Goal: Contribute content: Add original content to the website for others to see

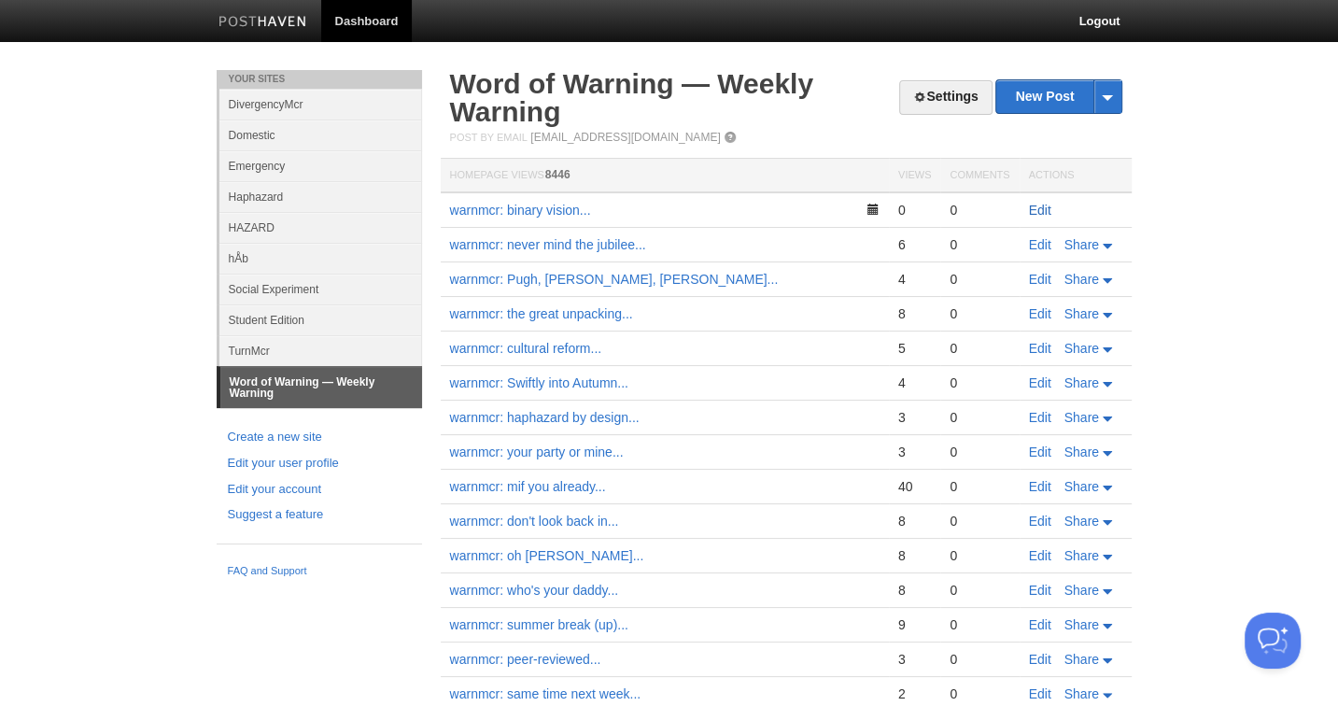
click at [1038, 208] on link "Edit" at bounding box center [1040, 210] width 22 height 15
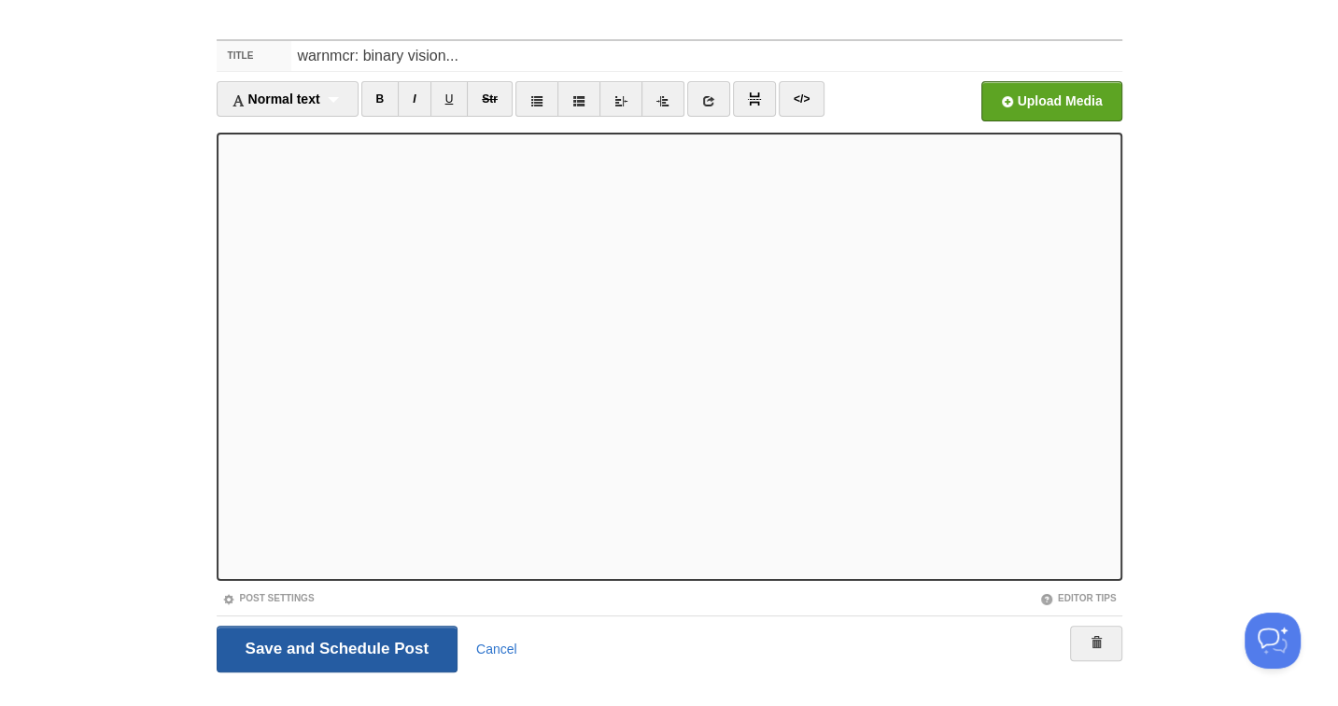
scroll to position [76, 0]
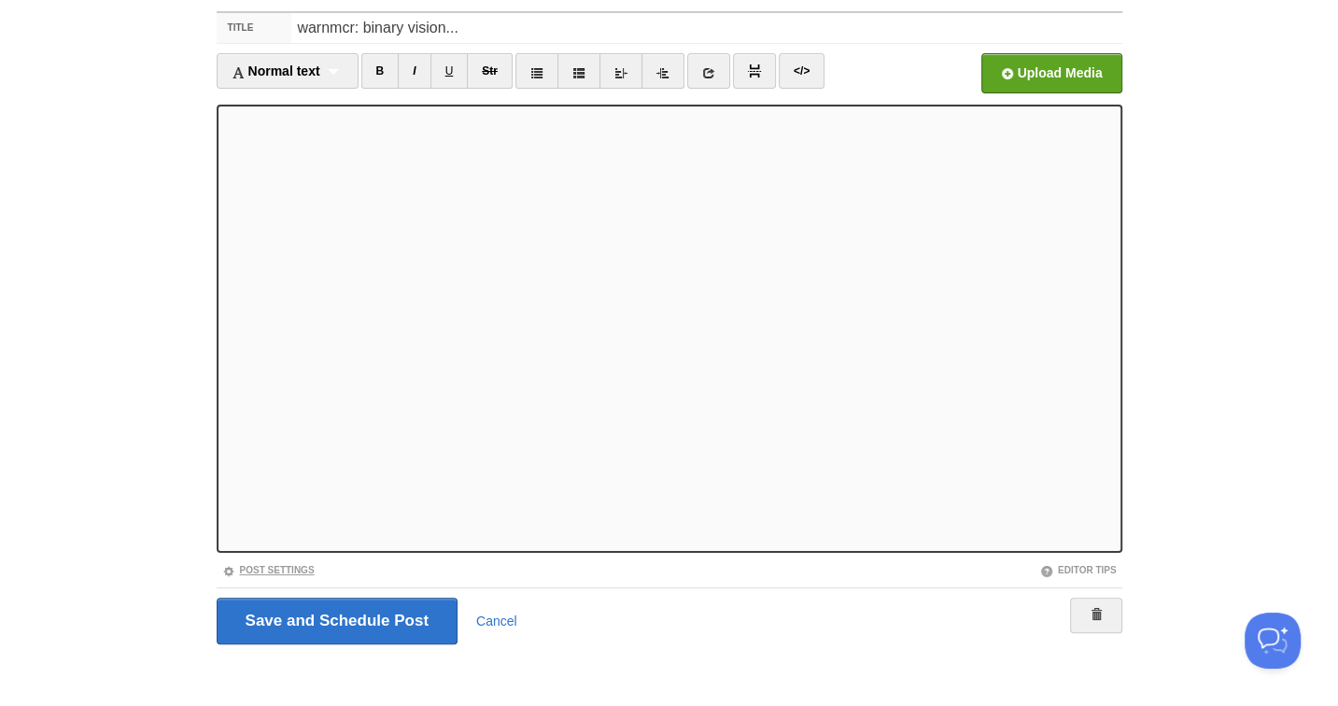
click at [286, 571] on link "Post Settings" at bounding box center [268, 570] width 92 height 10
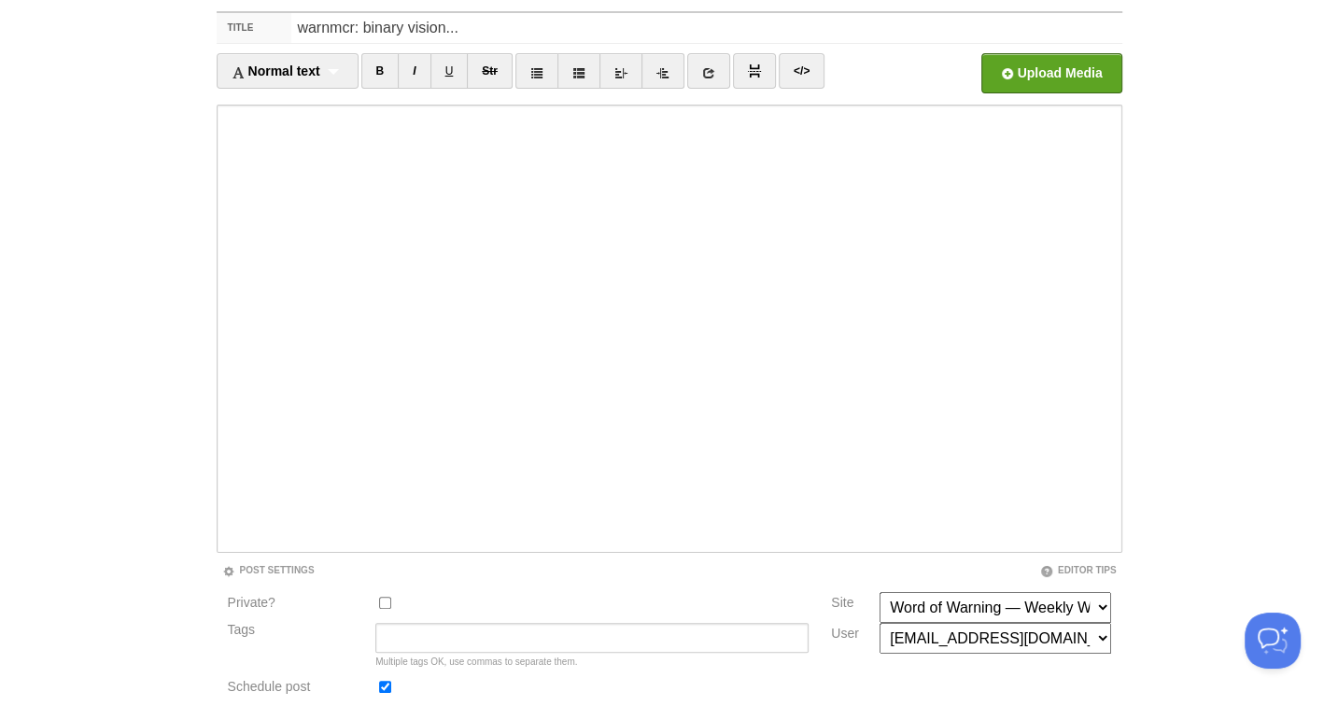
click at [381, 685] on input "Schedule post" at bounding box center [385, 687] width 12 height 12
checkbox input "false"
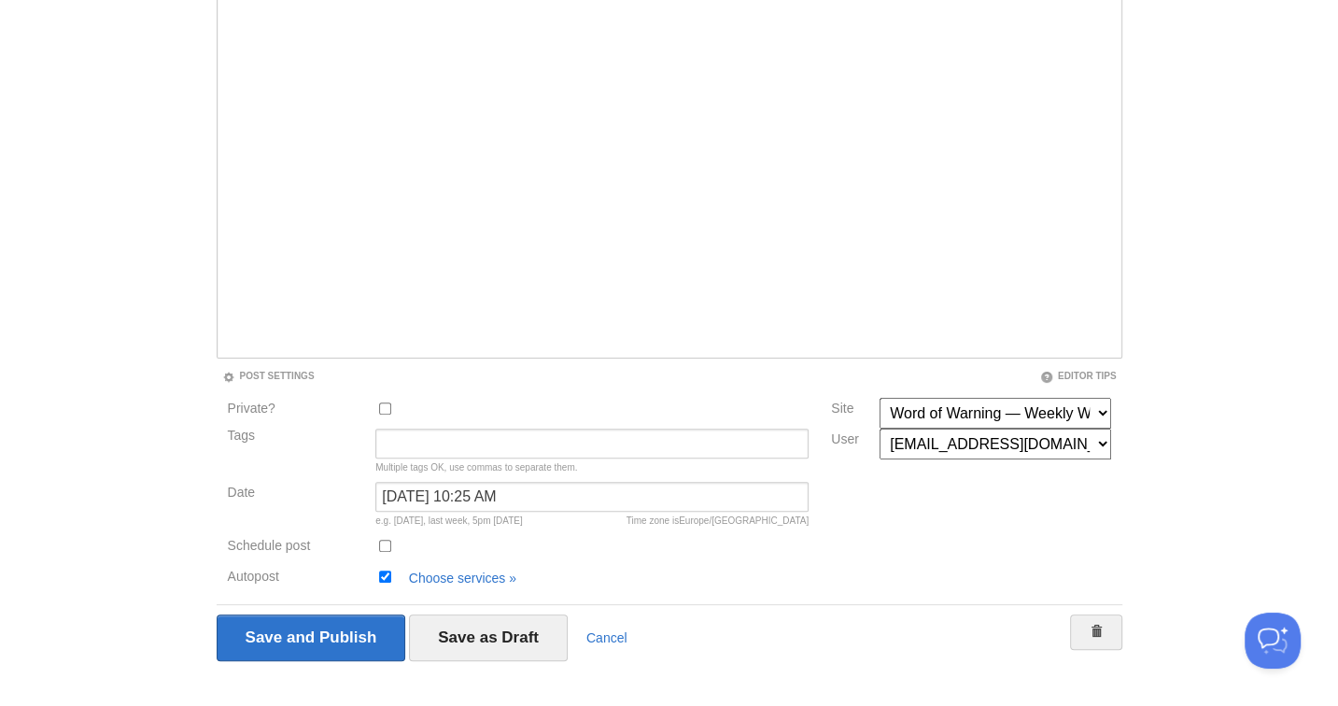
scroll to position [290, 0]
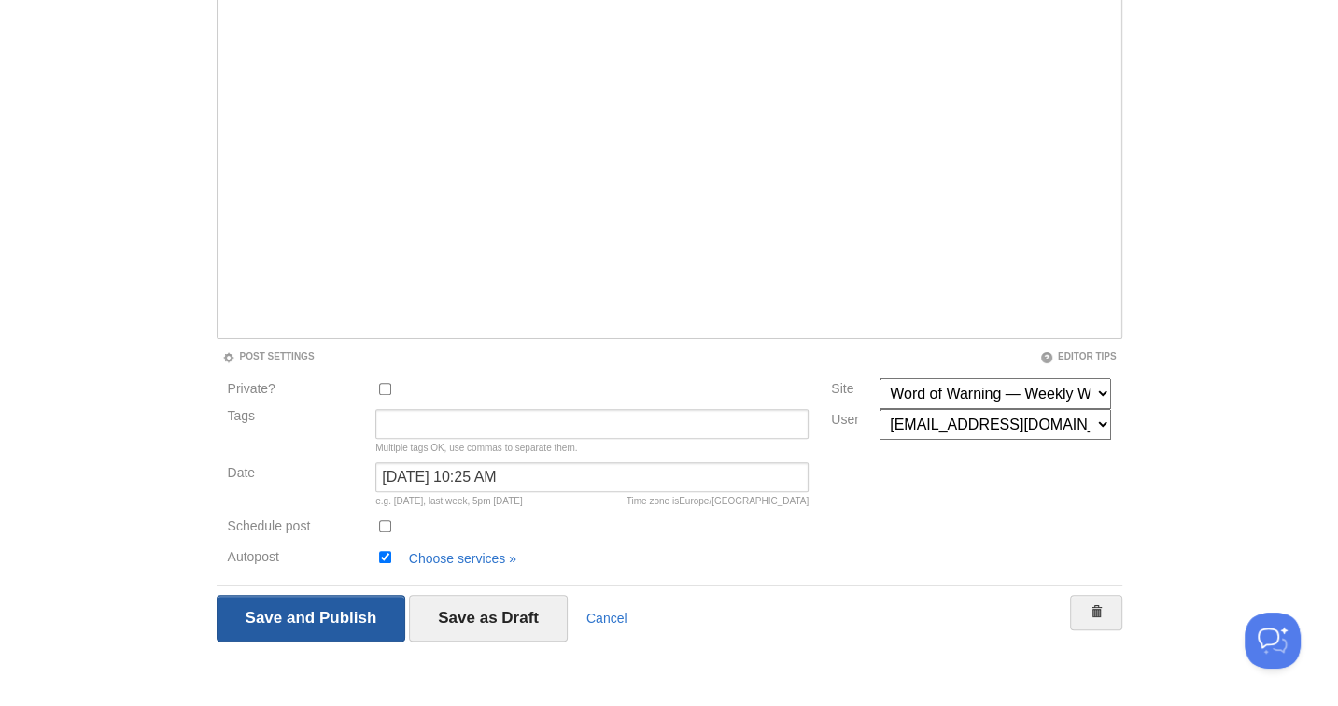
click at [318, 614] on input "Save and Publish" at bounding box center [312, 618] width 190 height 47
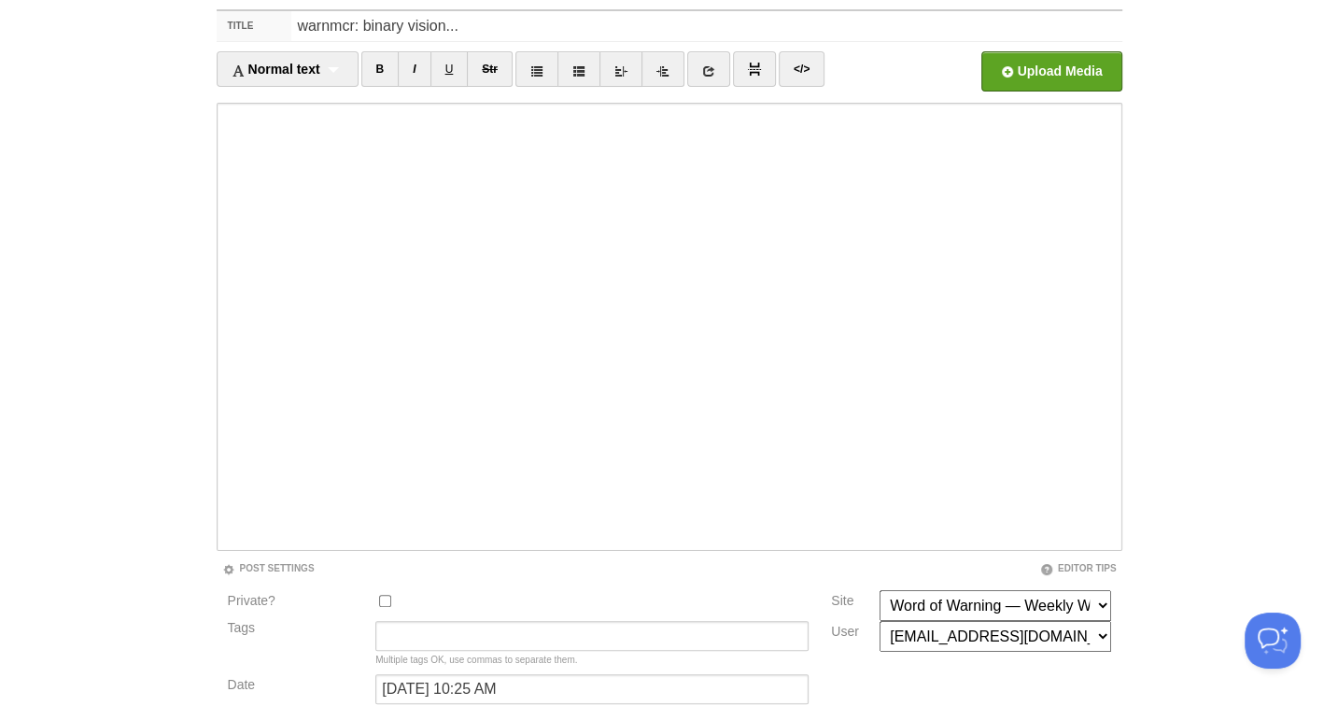
scroll to position [69, 0]
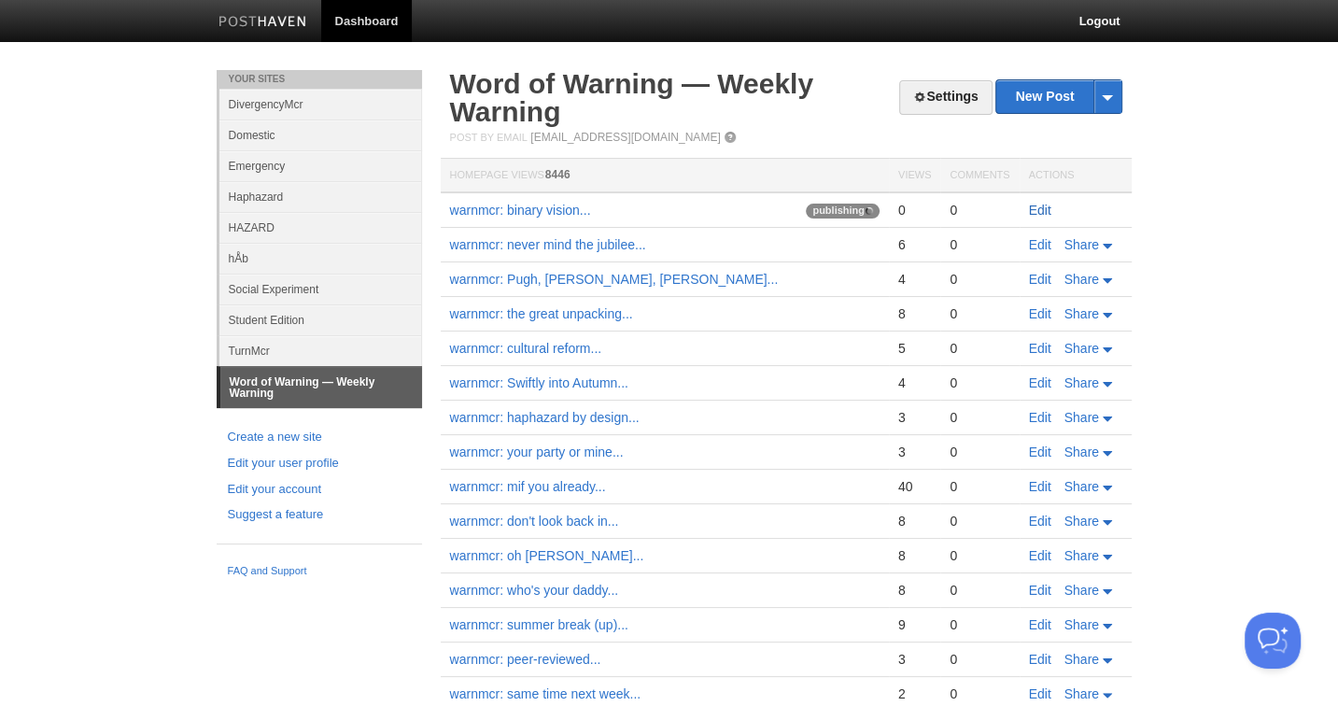
click at [1046, 205] on link "Edit" at bounding box center [1040, 210] width 22 height 15
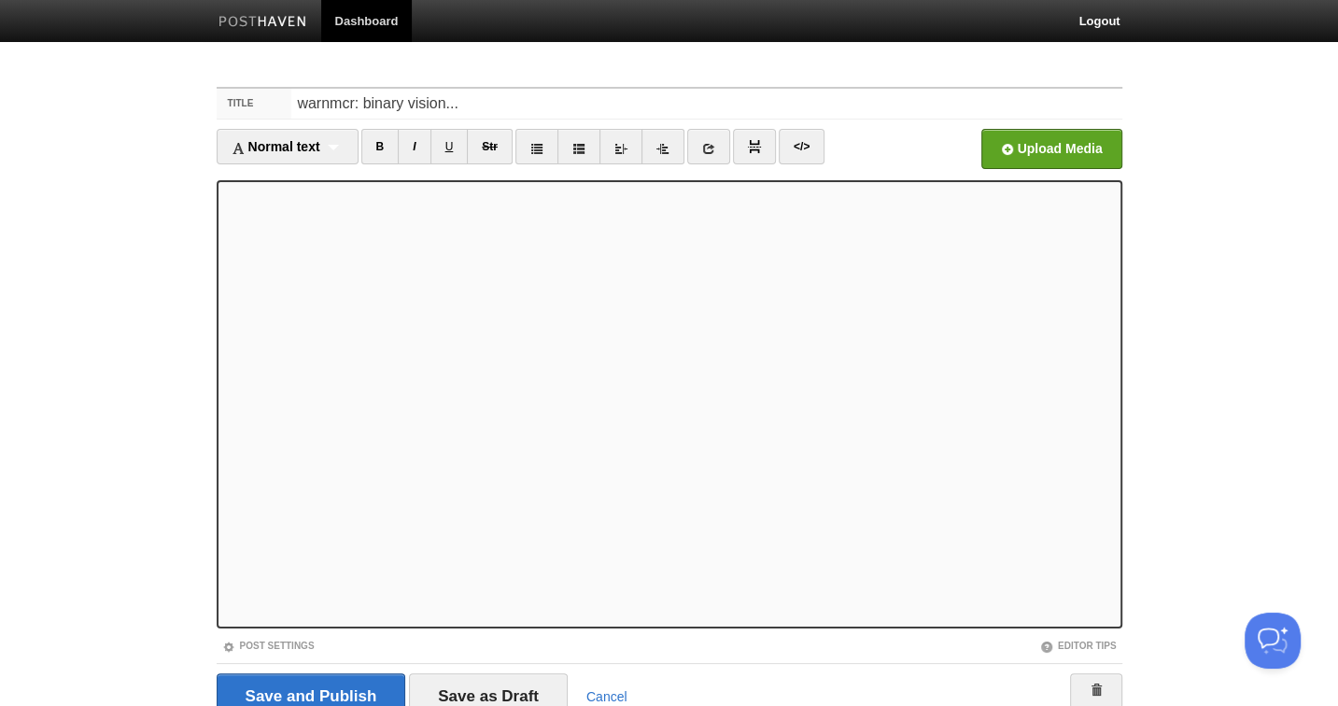
scroll to position [76, 0]
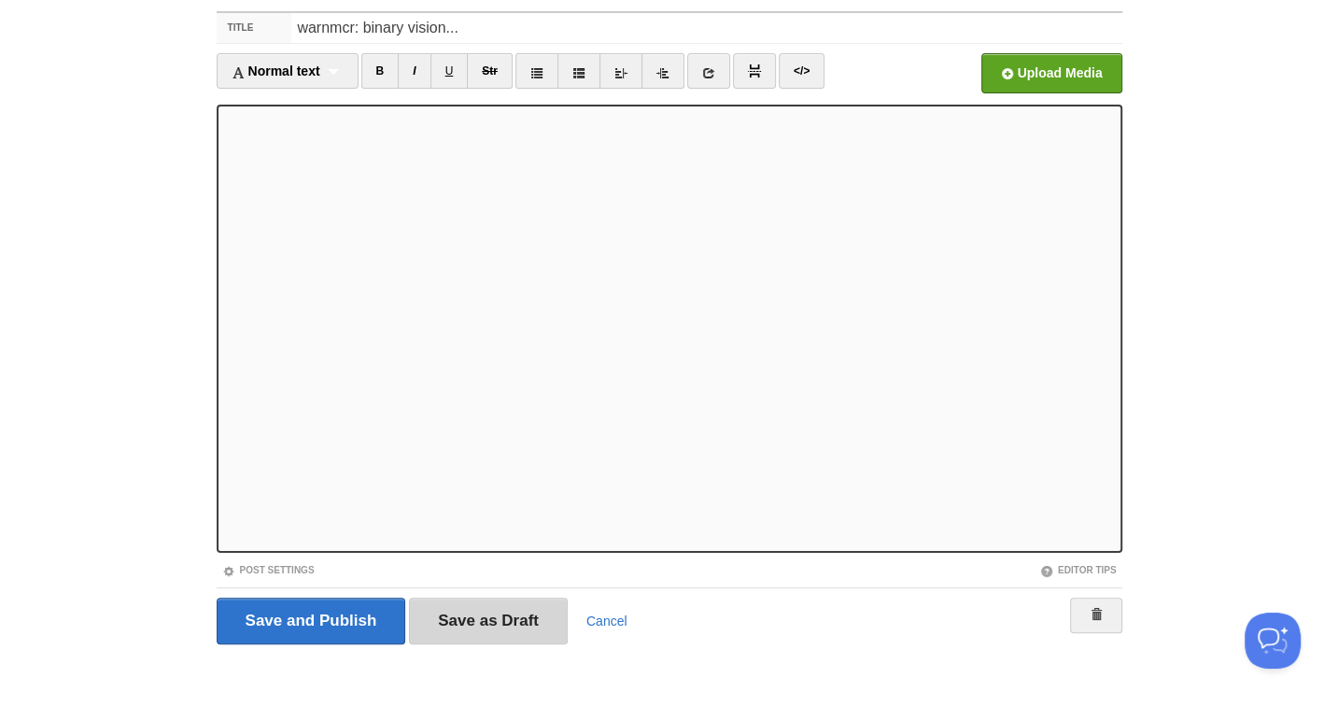
click at [471, 607] on input "Save as Draft" at bounding box center [488, 621] width 159 height 47
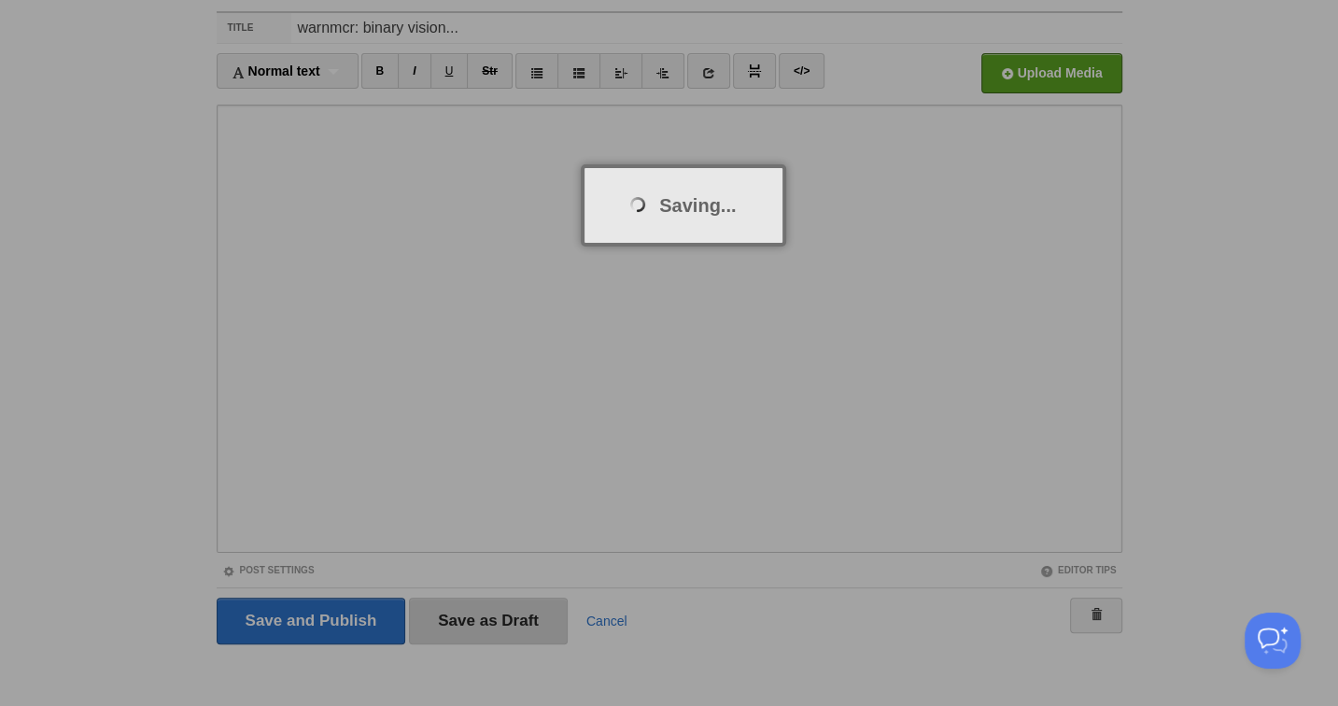
scroll to position [69, 0]
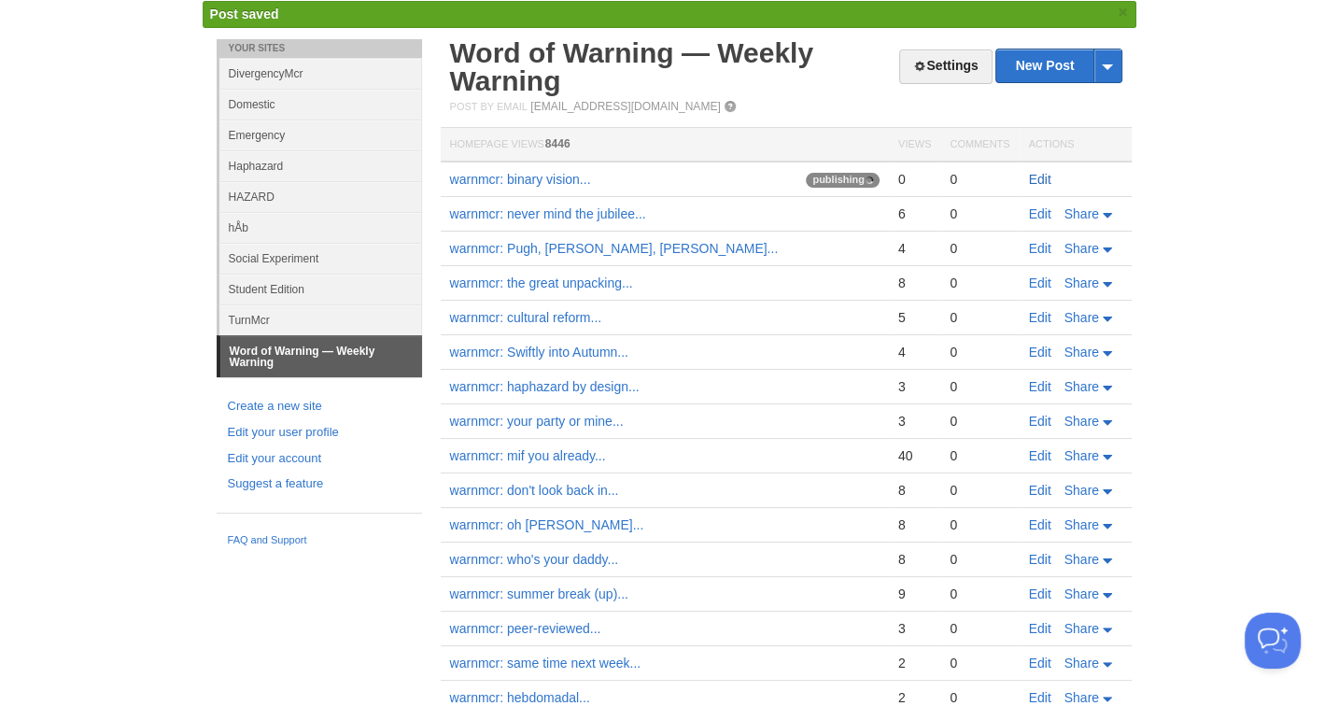
click at [1033, 178] on link "Edit" at bounding box center [1040, 179] width 22 height 15
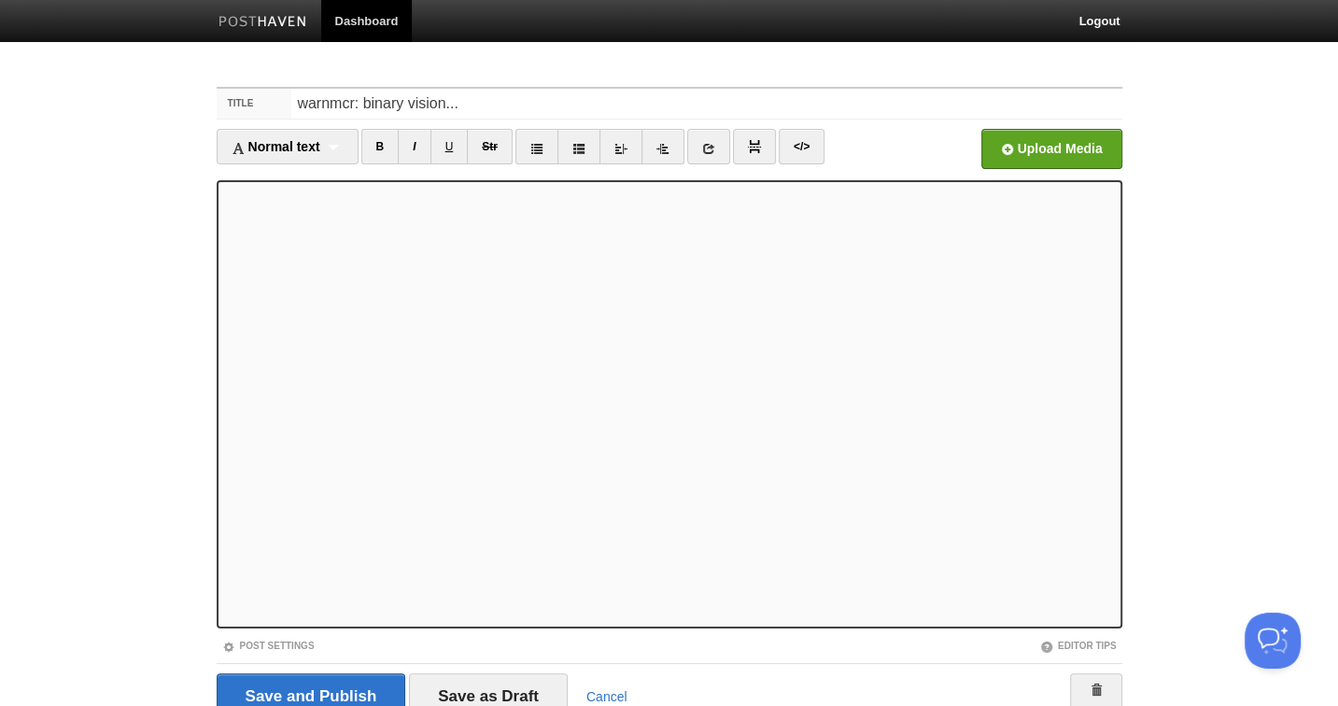
scroll to position [69, 0]
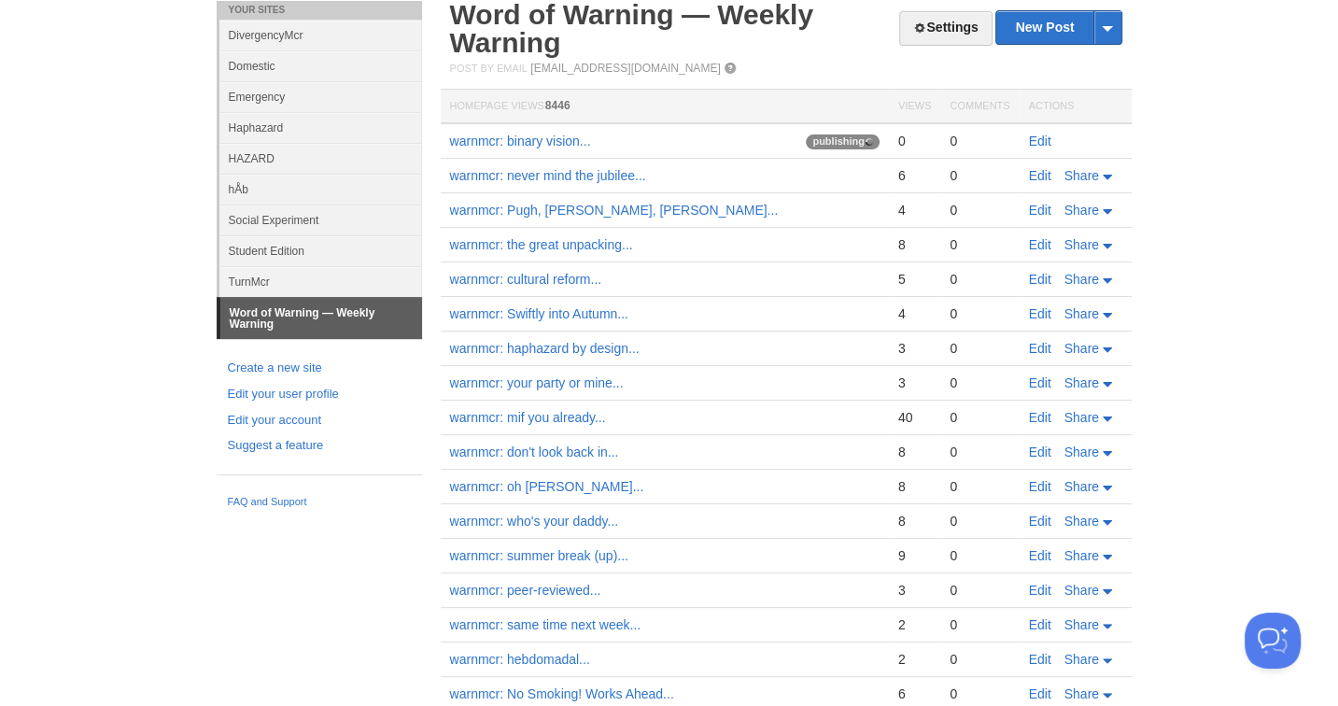
click at [349, 320] on link "Word of Warning — Weekly Warning" at bounding box center [321, 318] width 202 height 41
click at [1051, 23] on link "New Post" at bounding box center [1058, 27] width 124 height 33
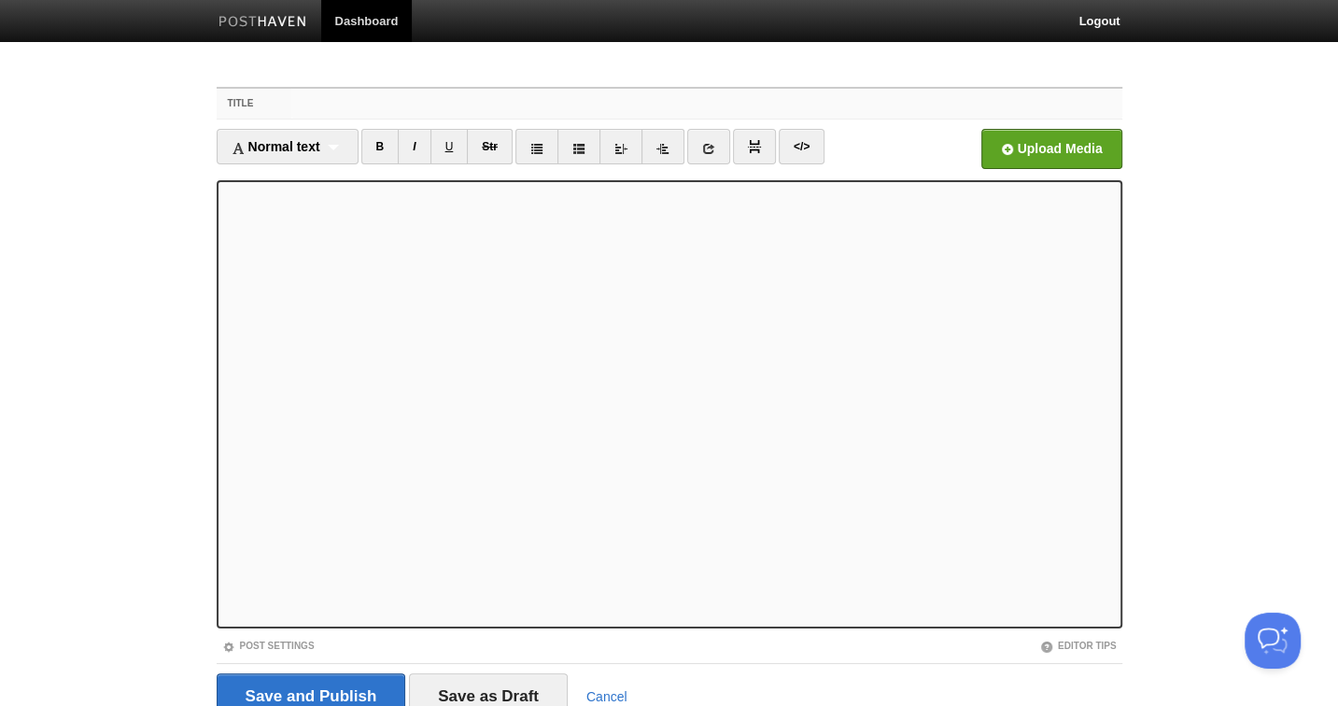
click at [388, 111] on input "Title" at bounding box center [706, 104] width 830 height 30
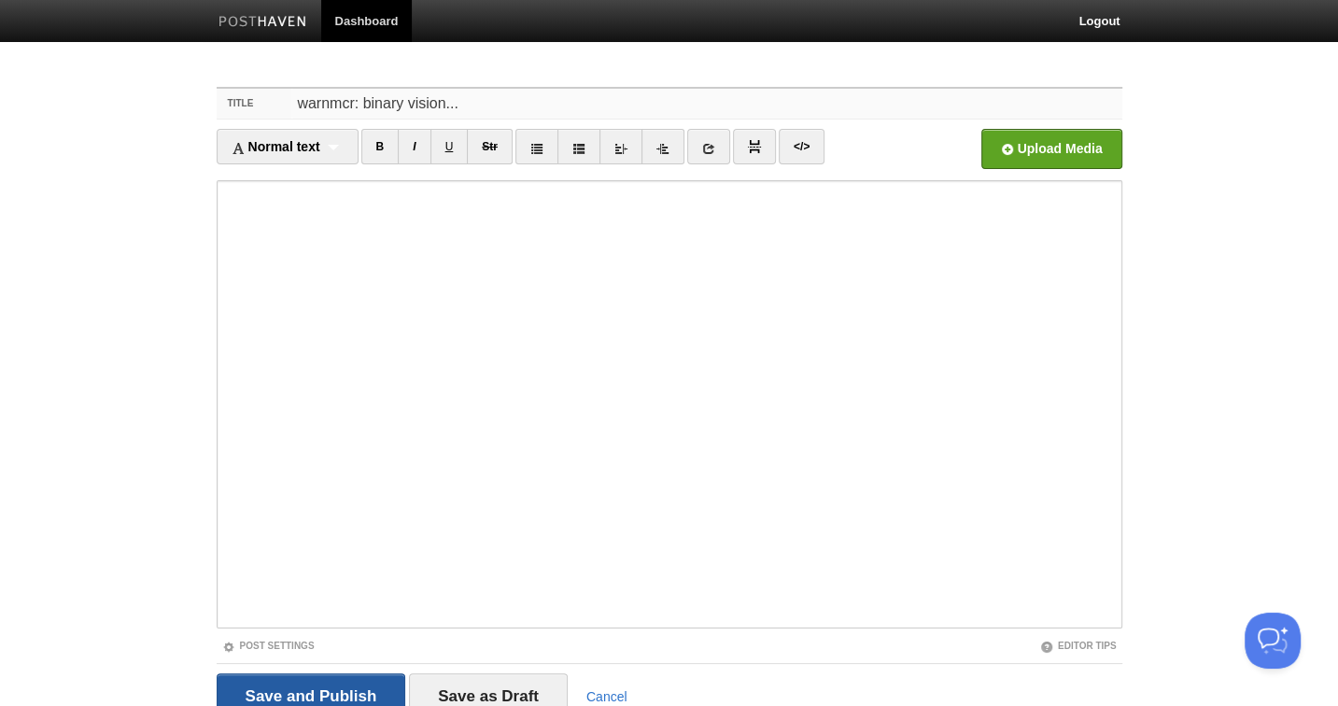
type input "warnmcr: binary vision..."
click at [348, 694] on input "Save and Publish" at bounding box center [312, 696] width 190 height 47
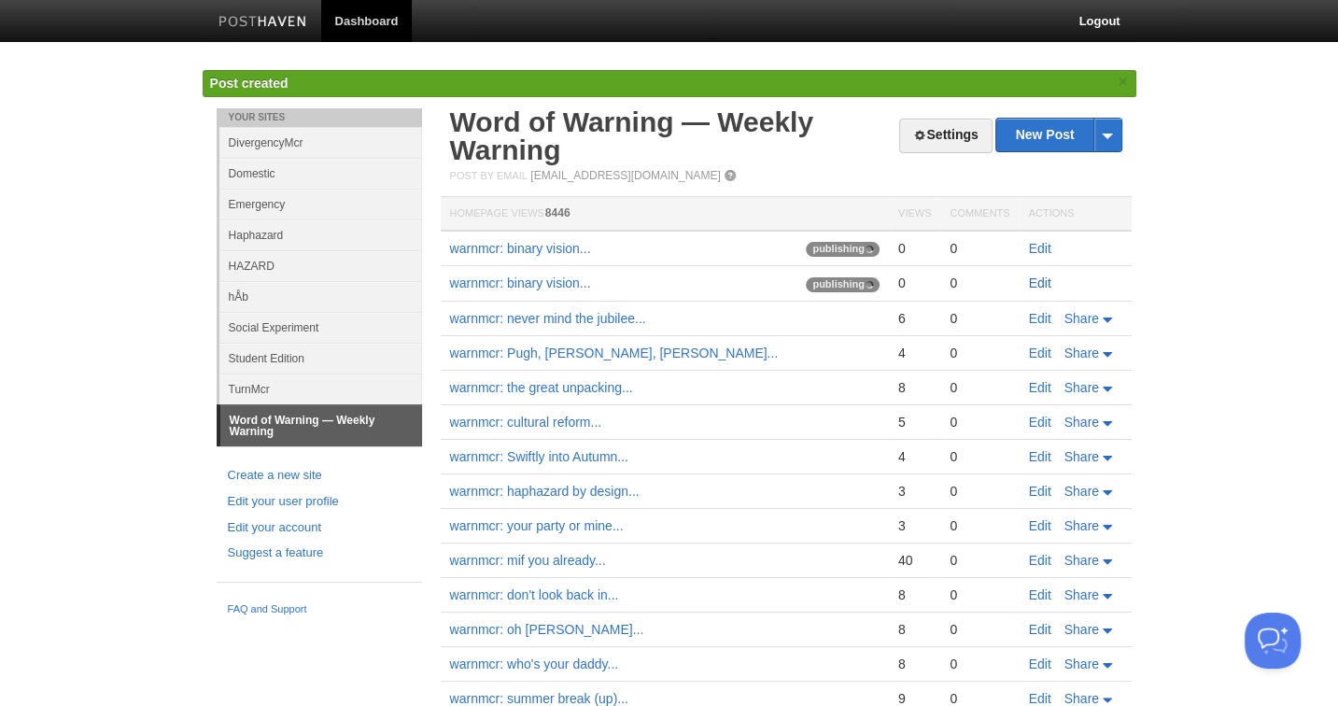
click at [1029, 284] on link "Edit" at bounding box center [1040, 282] width 22 height 15
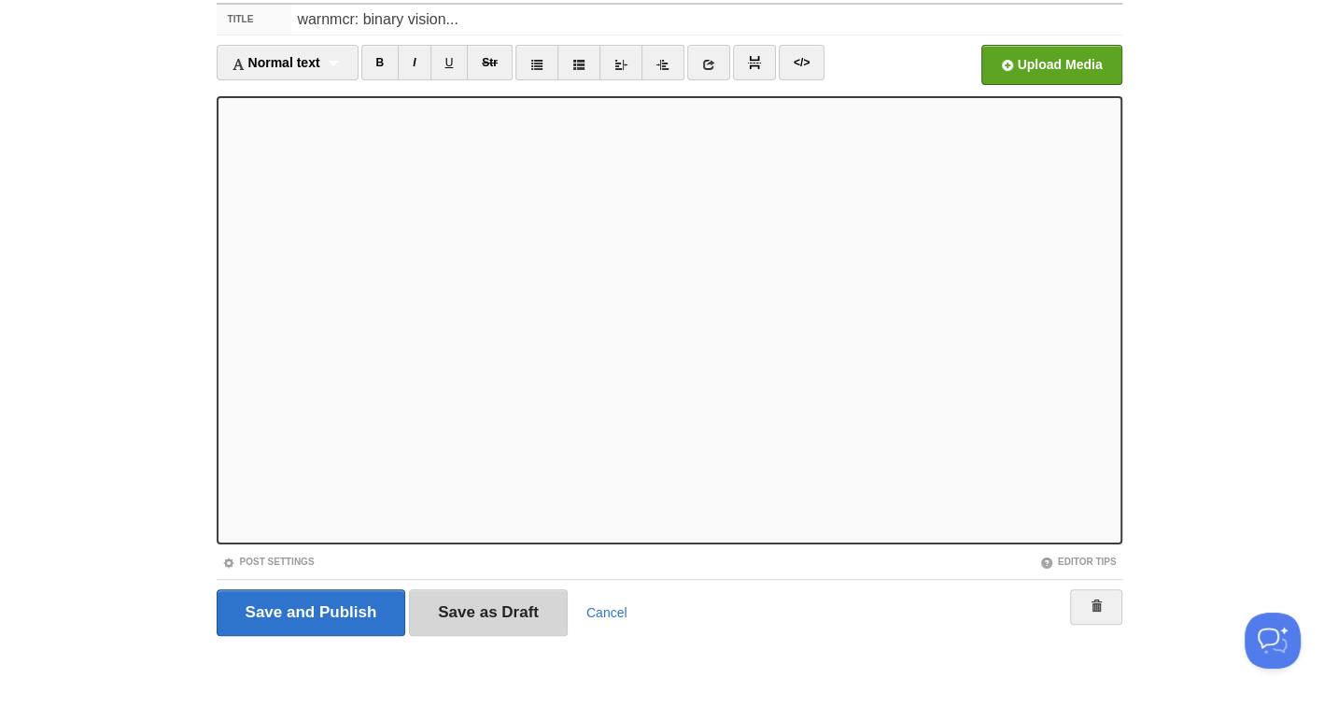
scroll to position [76, 0]
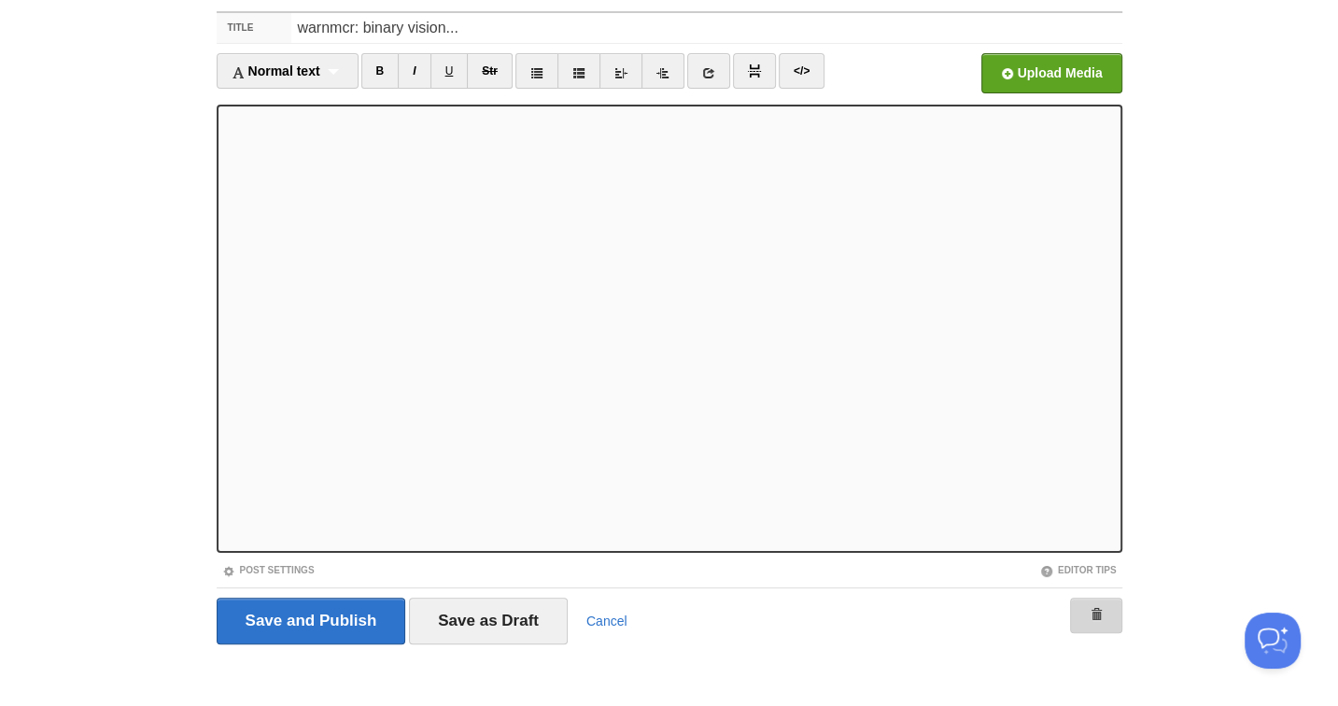
click at [1086, 609] on link at bounding box center [1096, 615] width 52 height 35
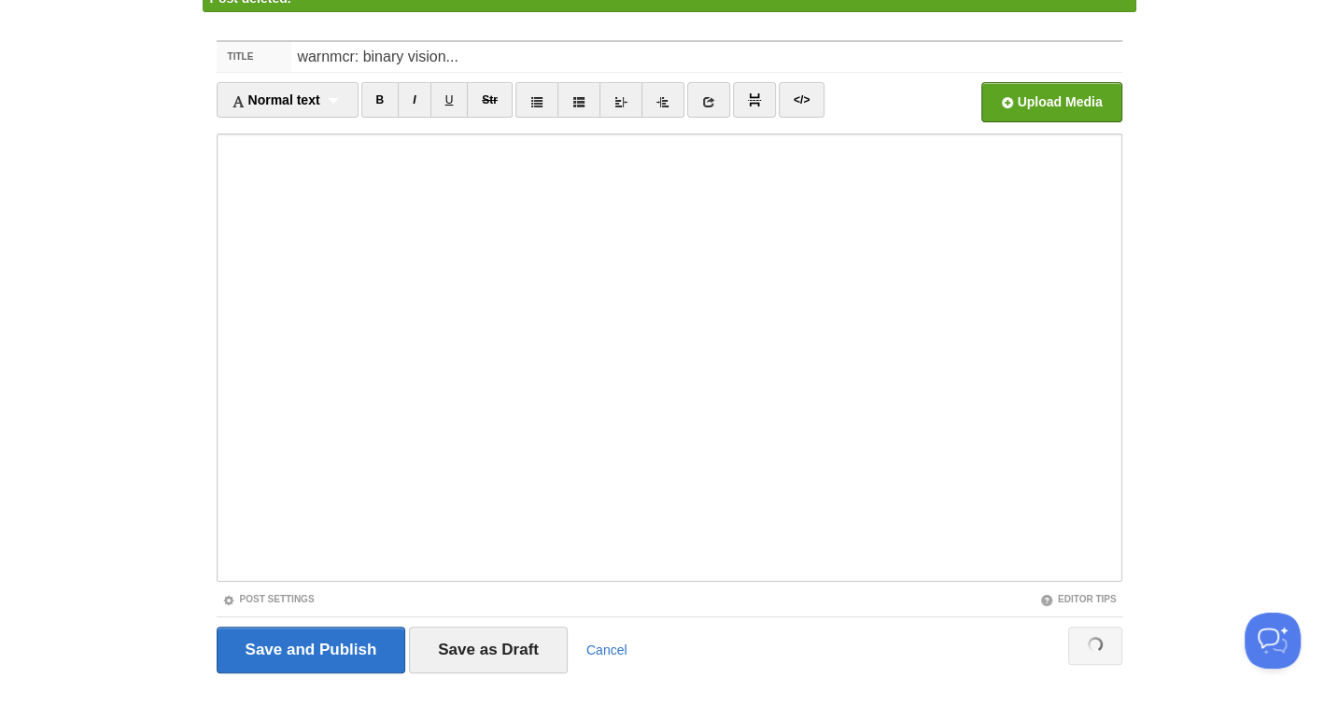
scroll to position [69, 0]
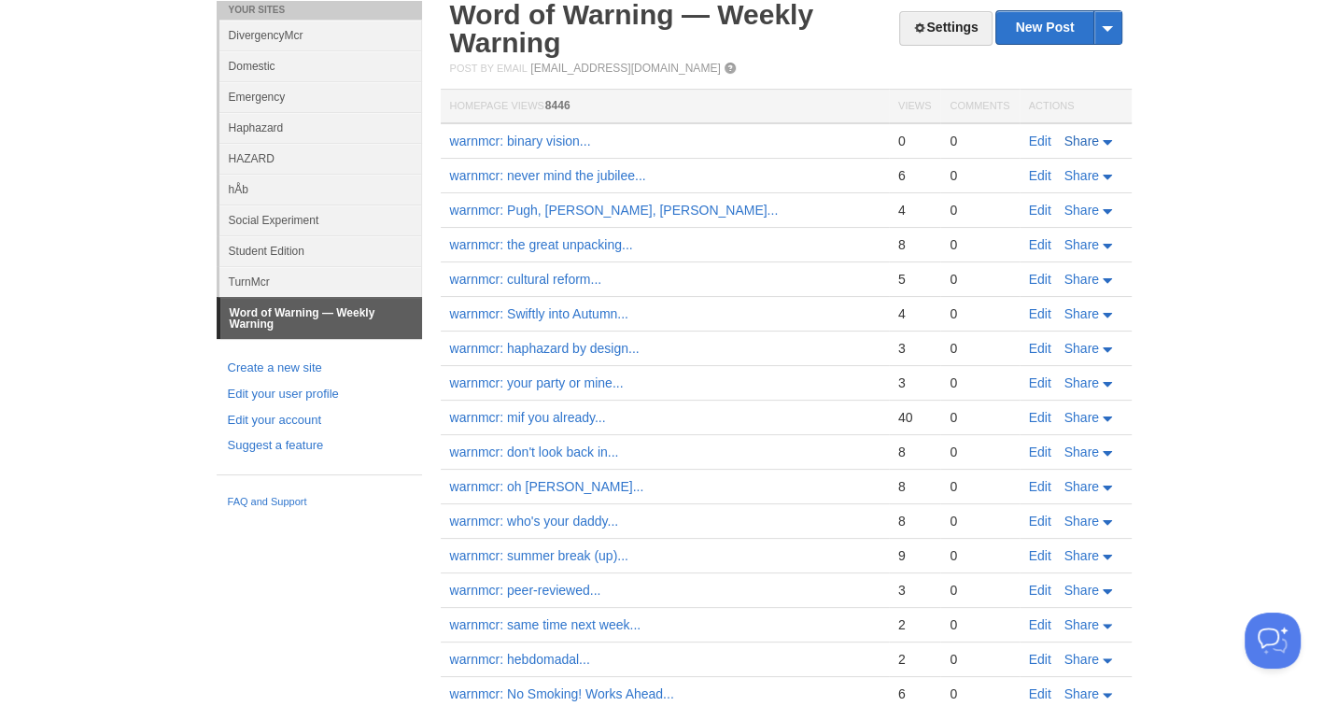
click at [1107, 147] on link "Share" at bounding box center [1090, 141] width 51 height 15
click at [1081, 192] on link "Twitter" at bounding box center [1055, 197] width 122 height 27
click at [1075, 224] on span "Facebook" at bounding box center [1051, 226] width 62 height 15
